Goal: Task Accomplishment & Management: Manage account settings

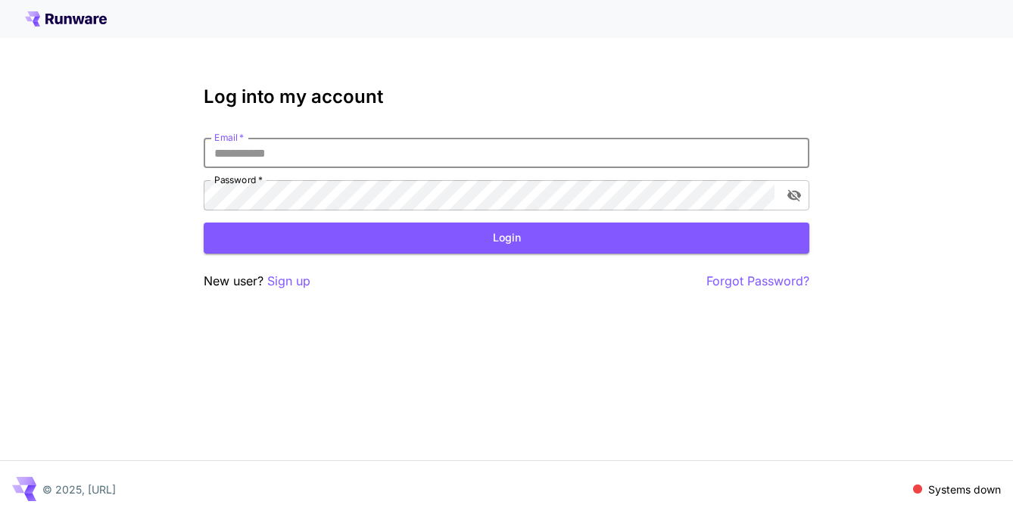
type input "**********"
click at [507, 238] on button "Login" at bounding box center [507, 238] width 606 height 31
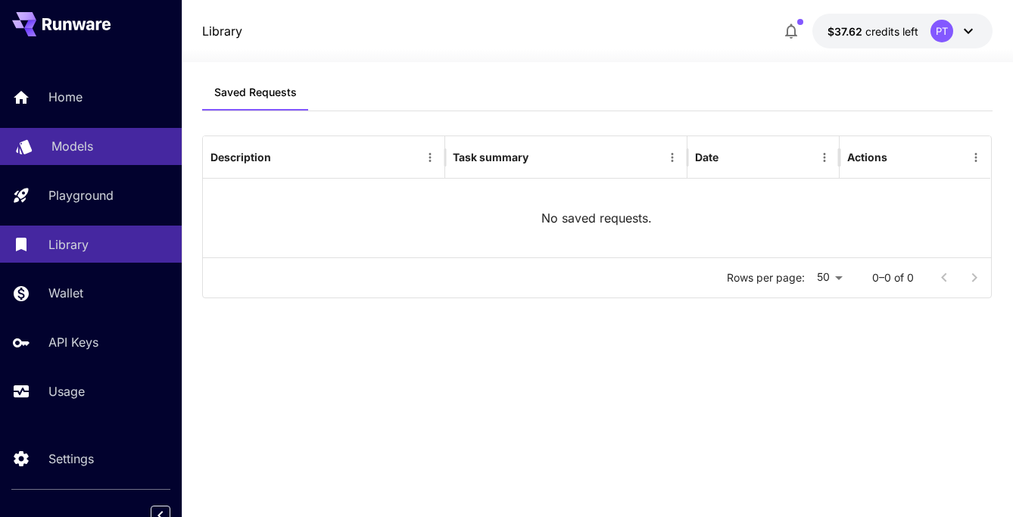
click at [83, 152] on p "Models" at bounding box center [72, 146] width 42 height 18
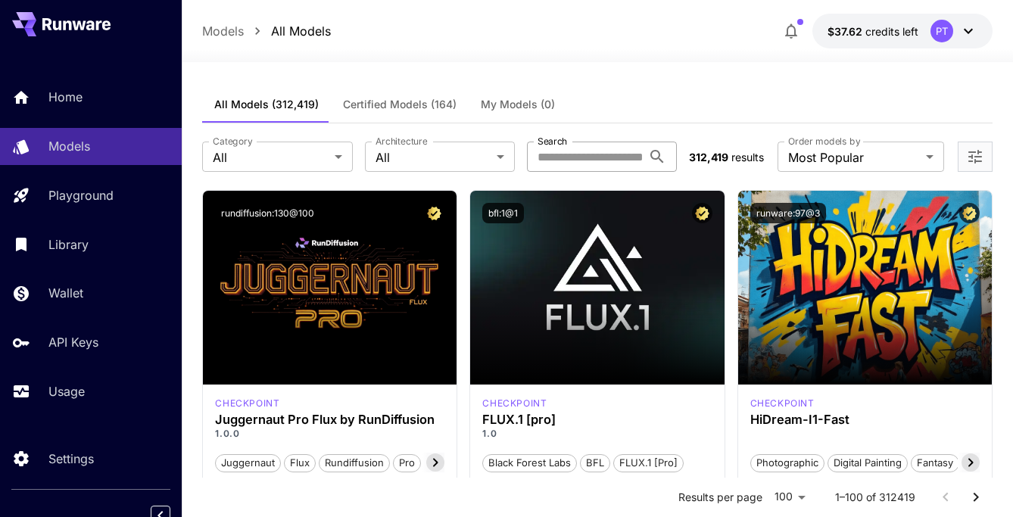
click at [557, 156] on input "Search" at bounding box center [584, 157] width 115 height 30
type input "******"
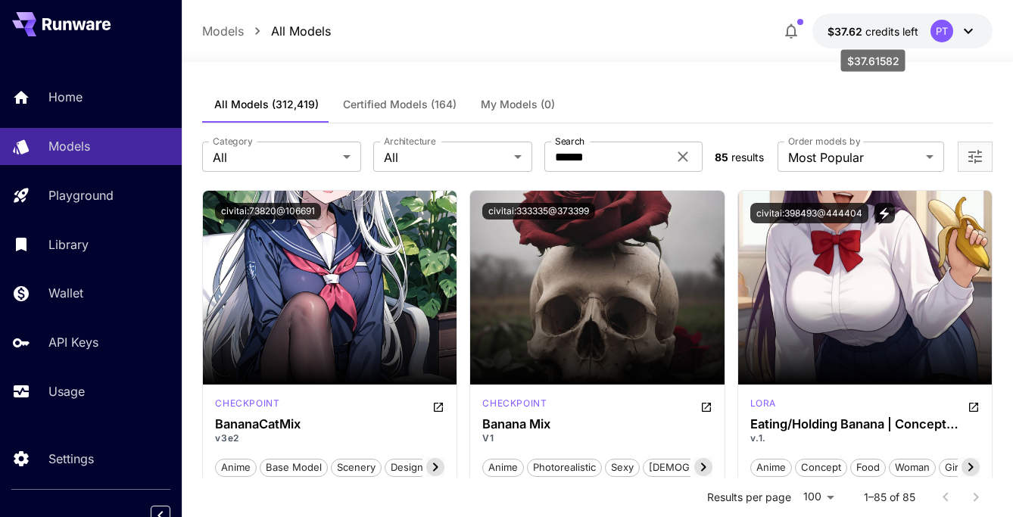
click at [863, 27] on span "$37.62" at bounding box center [847, 31] width 38 height 13
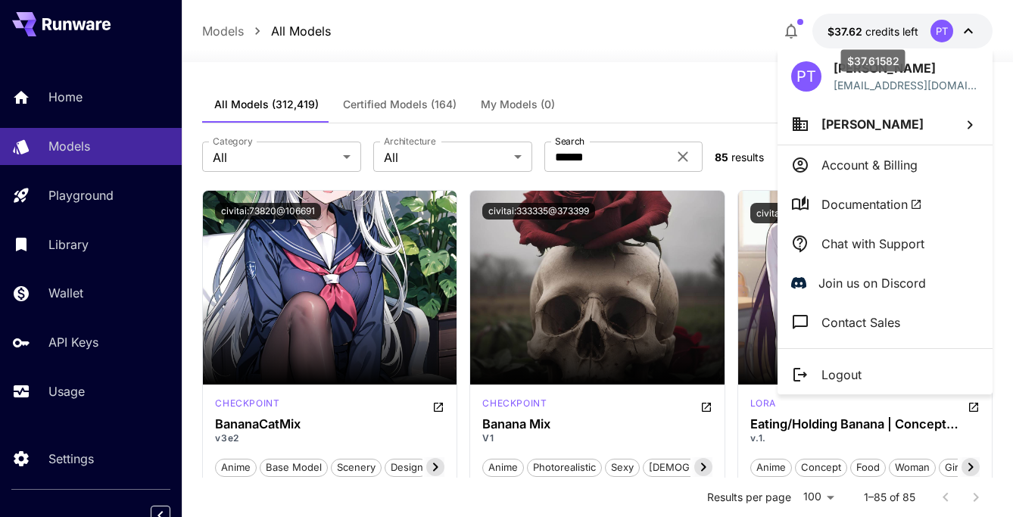
click at [863, 27] on div at bounding box center [506, 258] width 1013 height 517
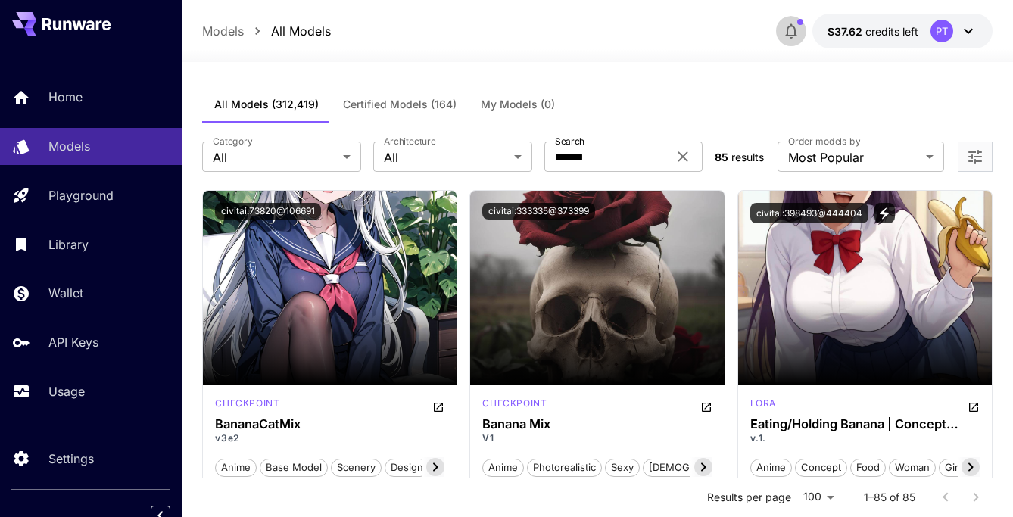
click at [788, 20] on button "button" at bounding box center [791, 31] width 30 height 30
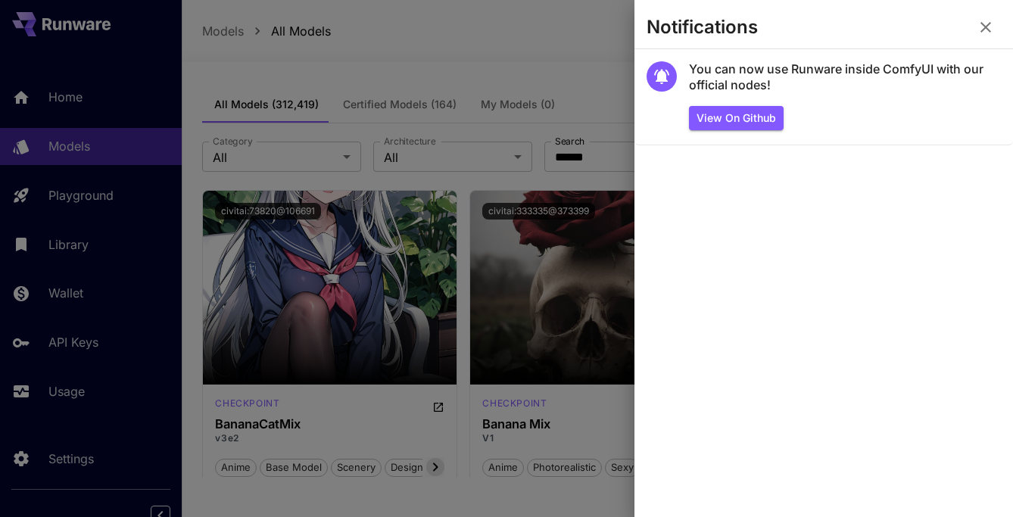
click at [550, 58] on div at bounding box center [506, 258] width 1013 height 517
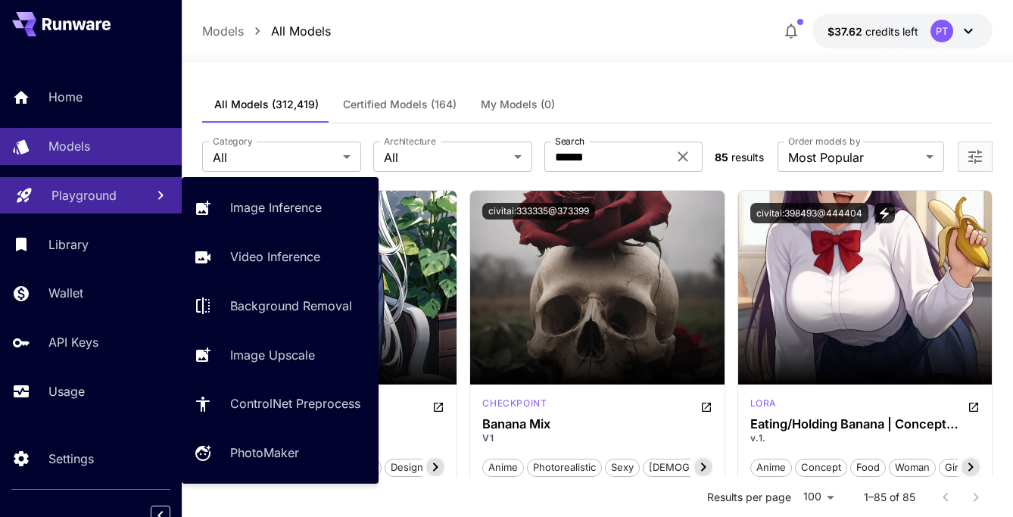
click at [74, 205] on link "Playground" at bounding box center [91, 195] width 182 height 37
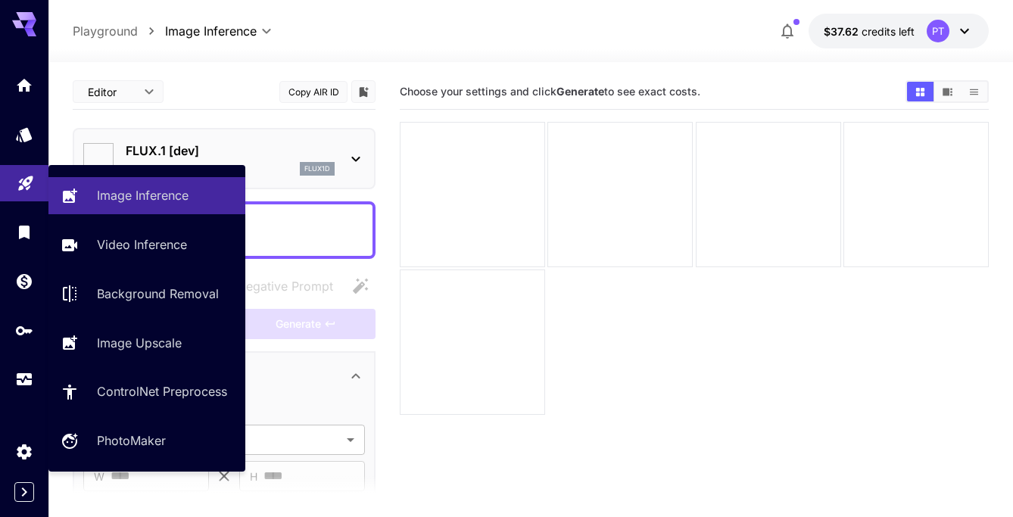
type input "**********"
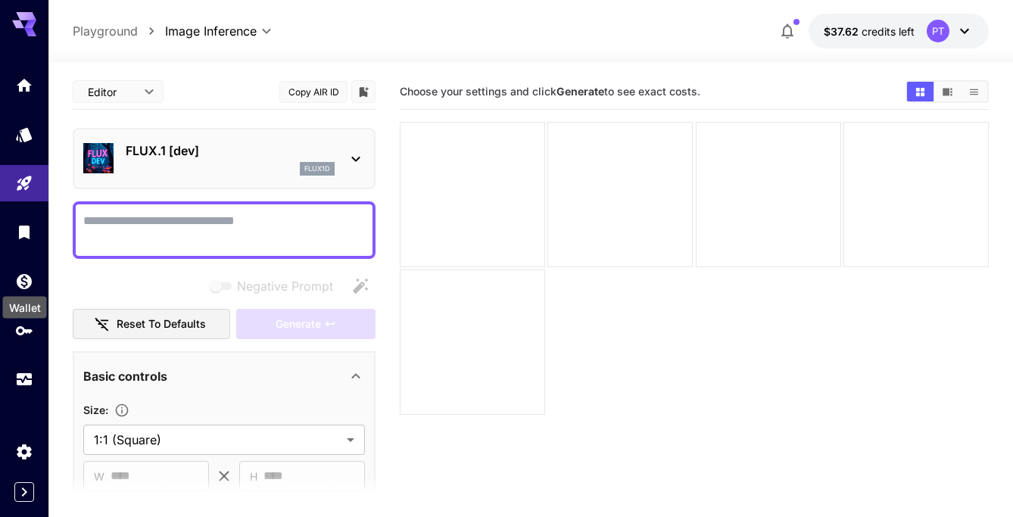
click at [27, 301] on div "Wallet" at bounding box center [25, 308] width 44 height 22
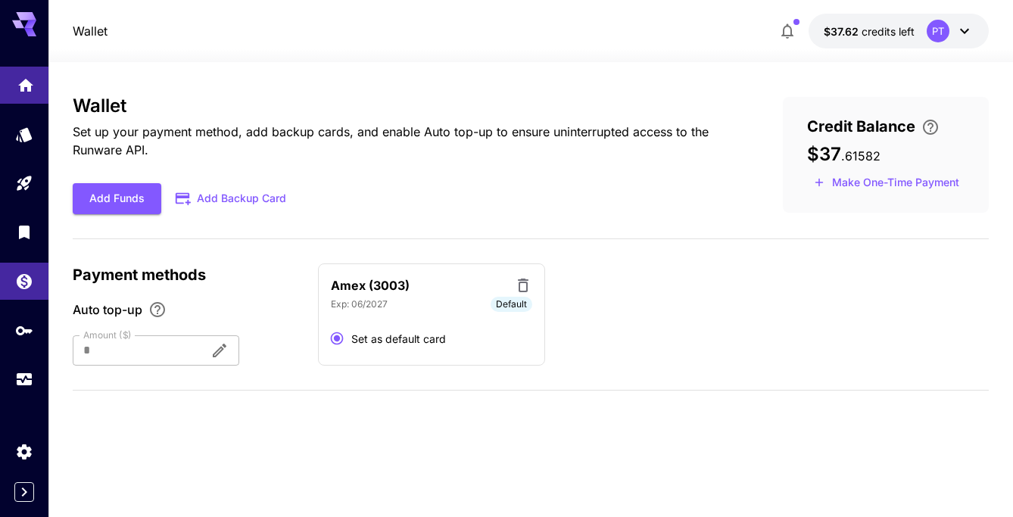
click at [25, 93] on link at bounding box center [24, 85] width 48 height 37
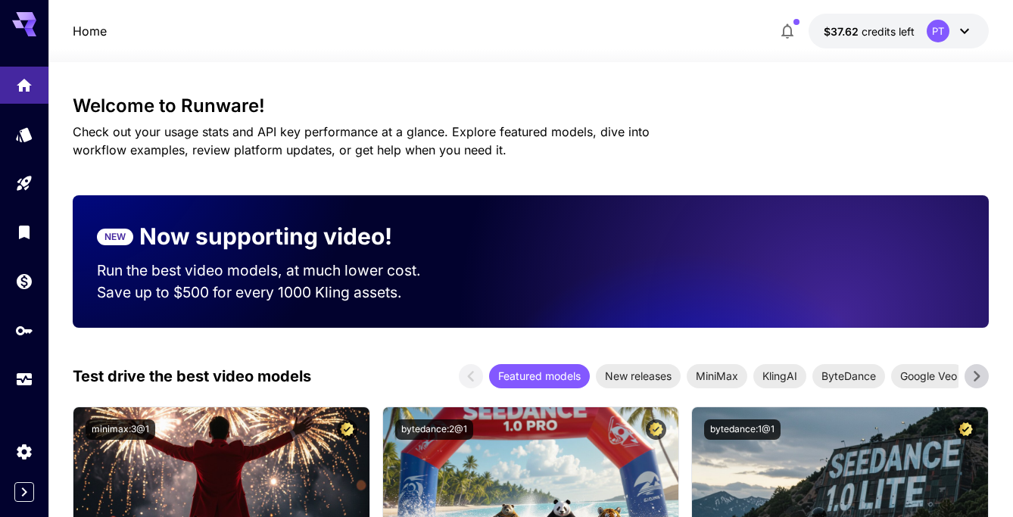
click at [969, 23] on icon at bounding box center [965, 31] width 18 height 18
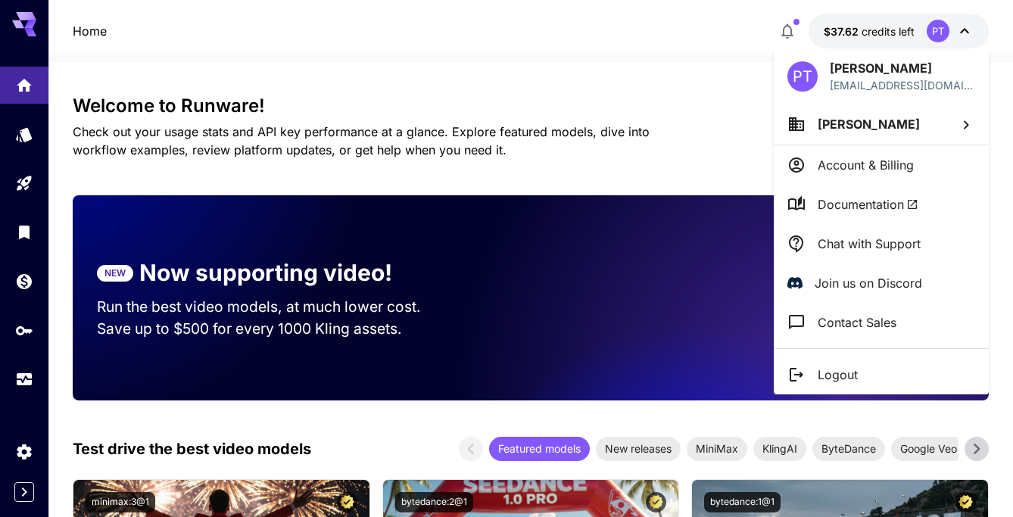
click at [558, 64] on div at bounding box center [506, 258] width 1013 height 517
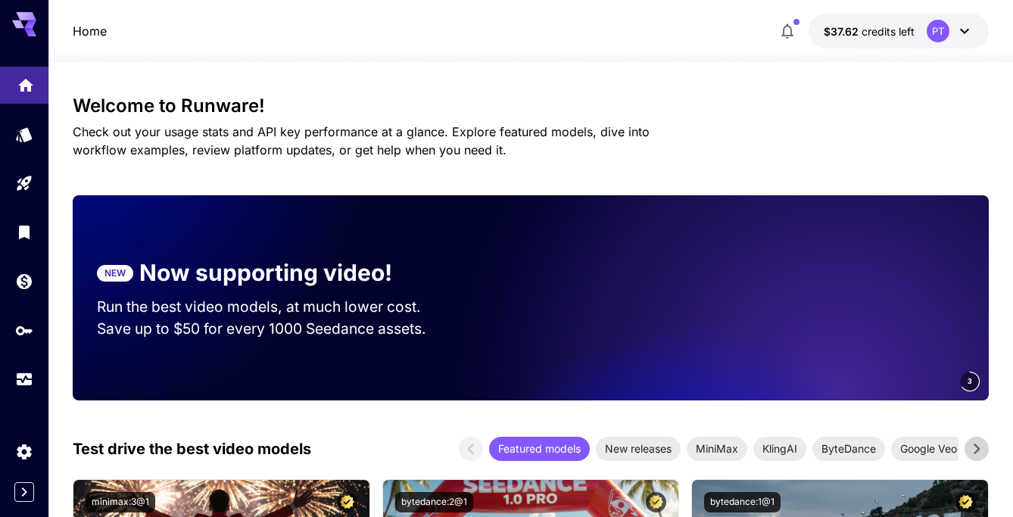
click at [16, 89] on link at bounding box center [24, 85] width 48 height 37
click at [960, 33] on icon at bounding box center [965, 31] width 18 height 18
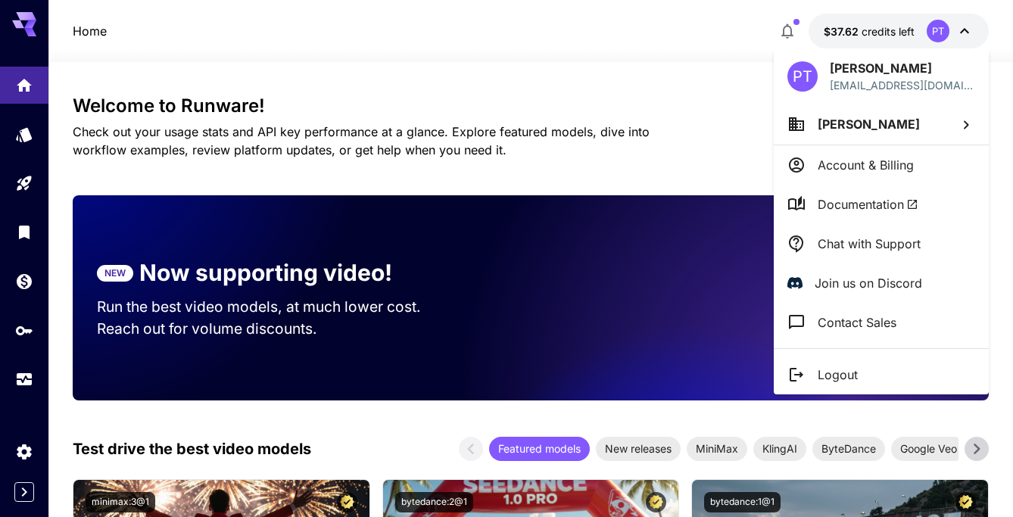
click at [838, 371] on p "Logout" at bounding box center [838, 375] width 40 height 18
